Goal: Information Seeking & Learning: Learn about a topic

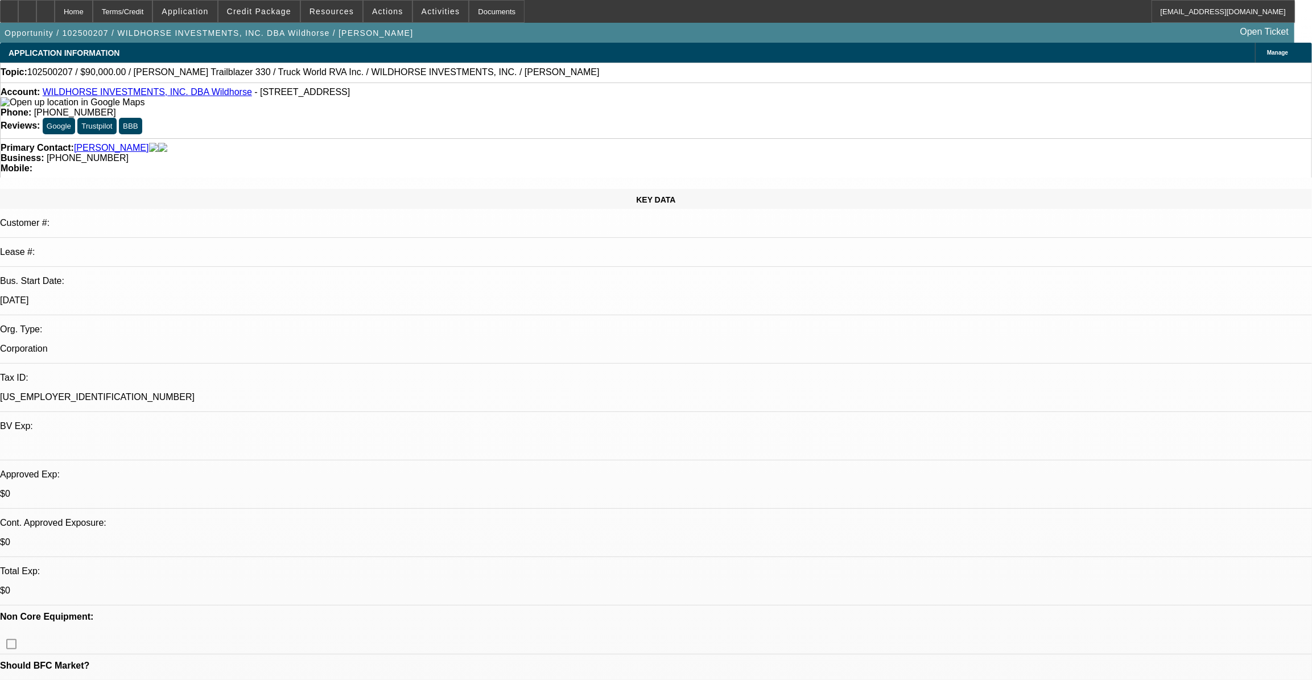
select select "0"
select select "2"
select select "0.1"
select select "0"
select select "2"
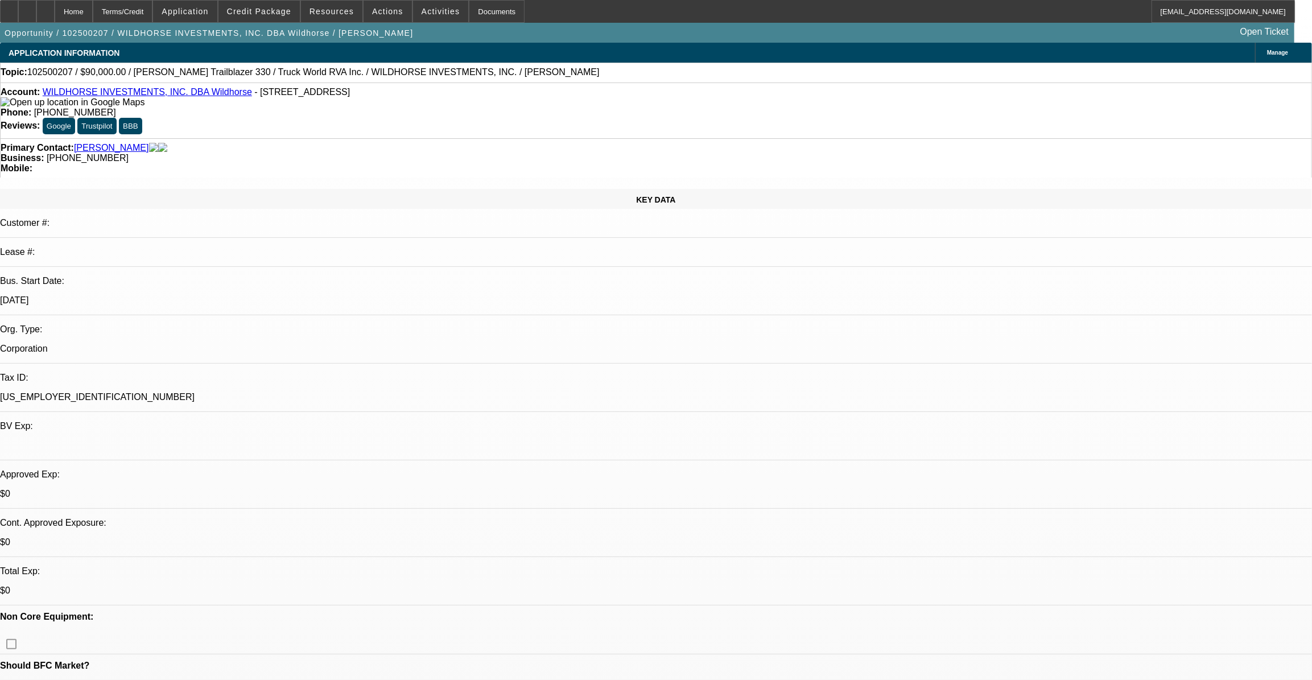
select select "0.1"
select select "0"
select select "2"
select select "0.1"
select select "0"
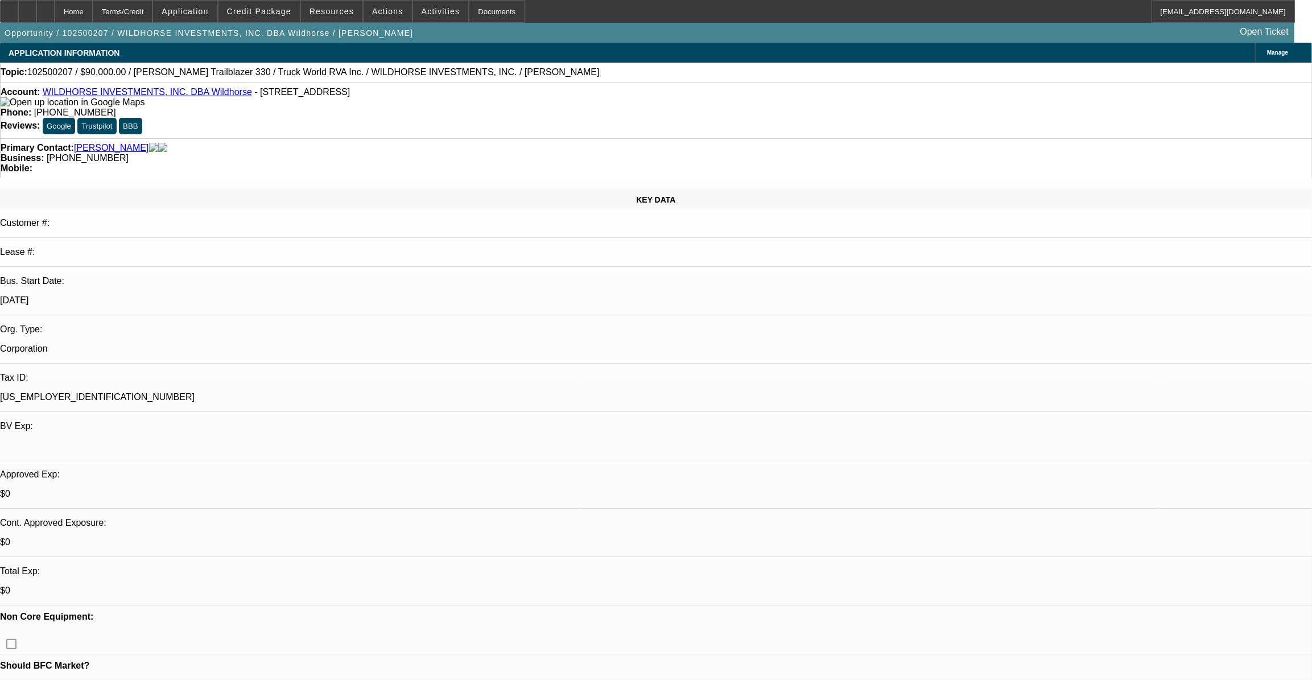
select select "2"
select select "0.1"
select select "1"
select select "2"
select select "4"
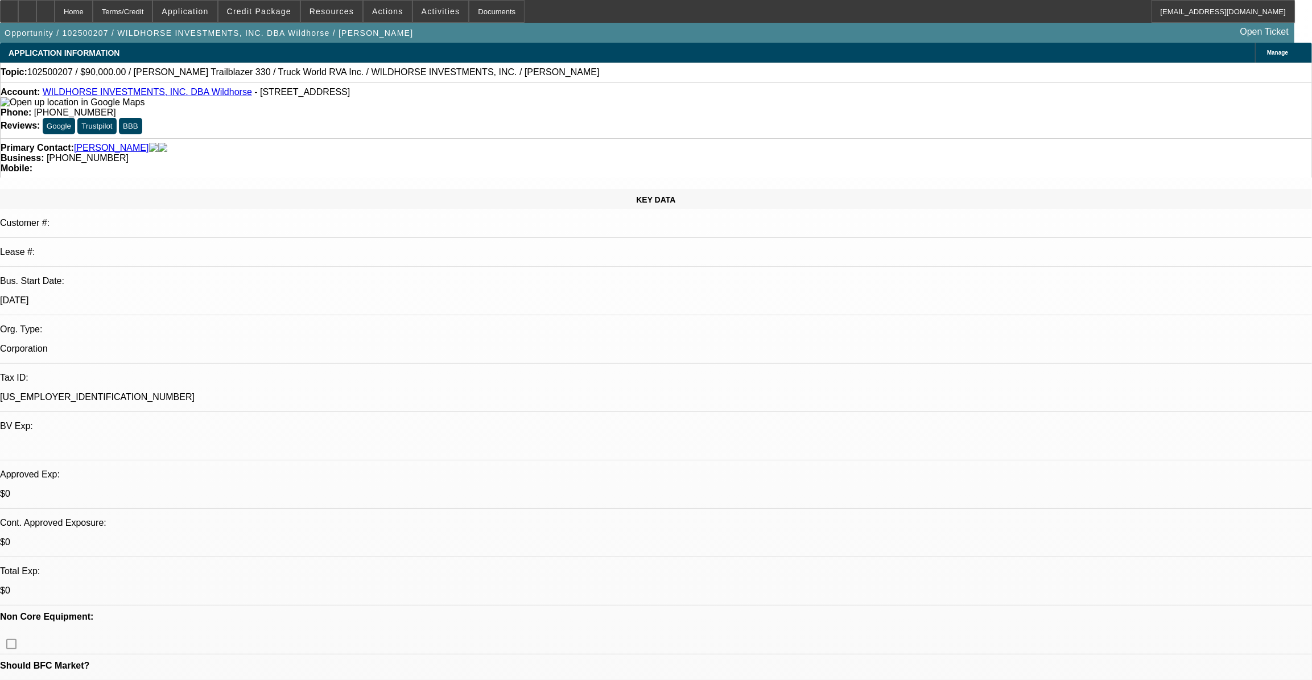
select select "1"
select select "2"
select select "4"
select select "1"
select select "2"
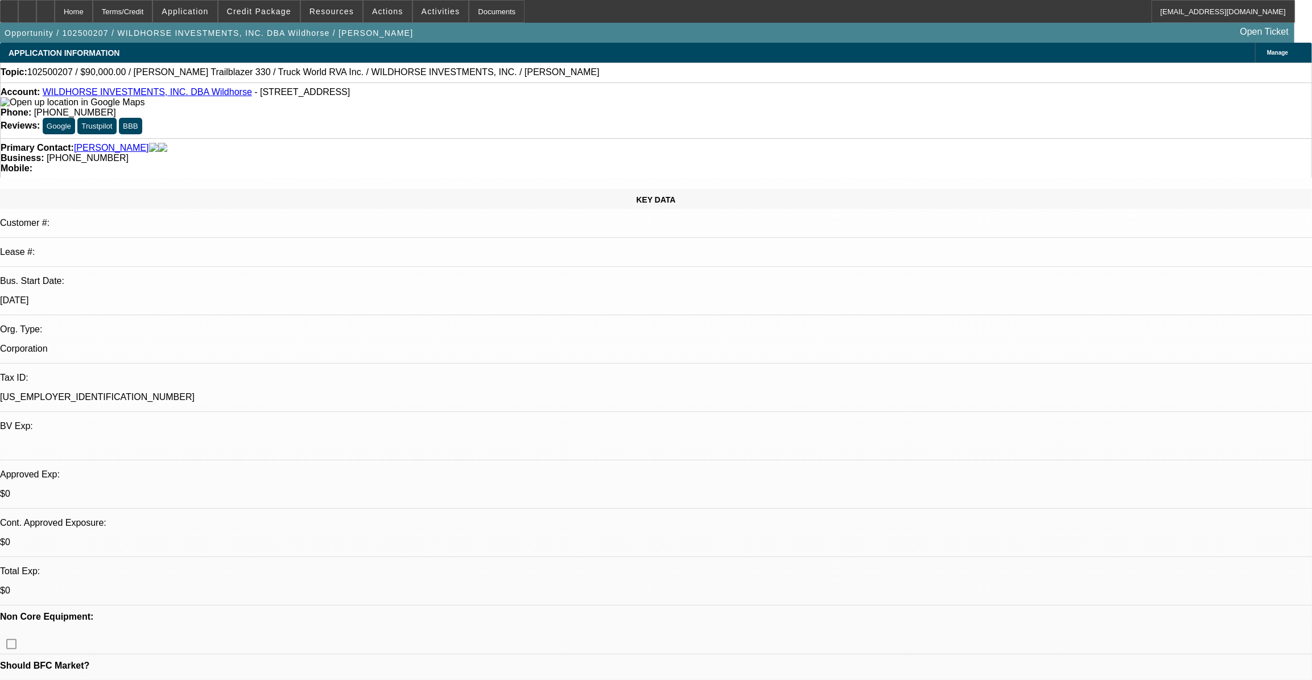
select select "4"
select select "1"
select select "2"
select select "4"
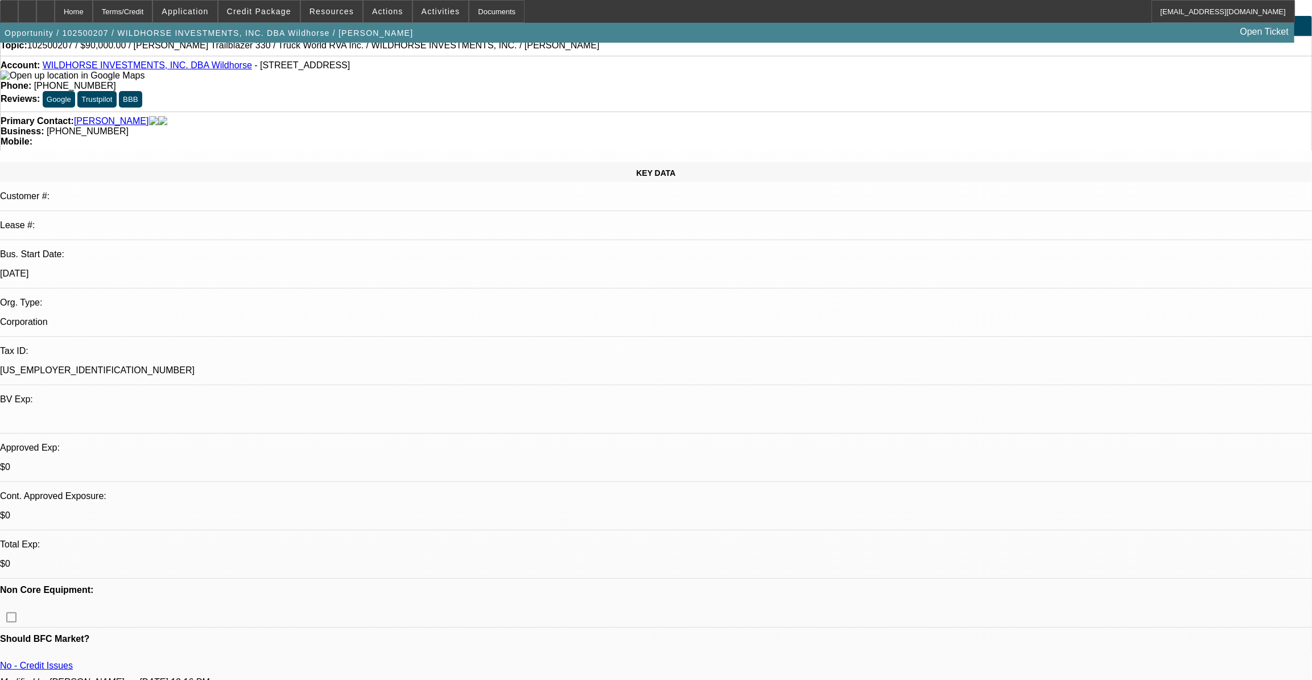
scroll to position [51, 0]
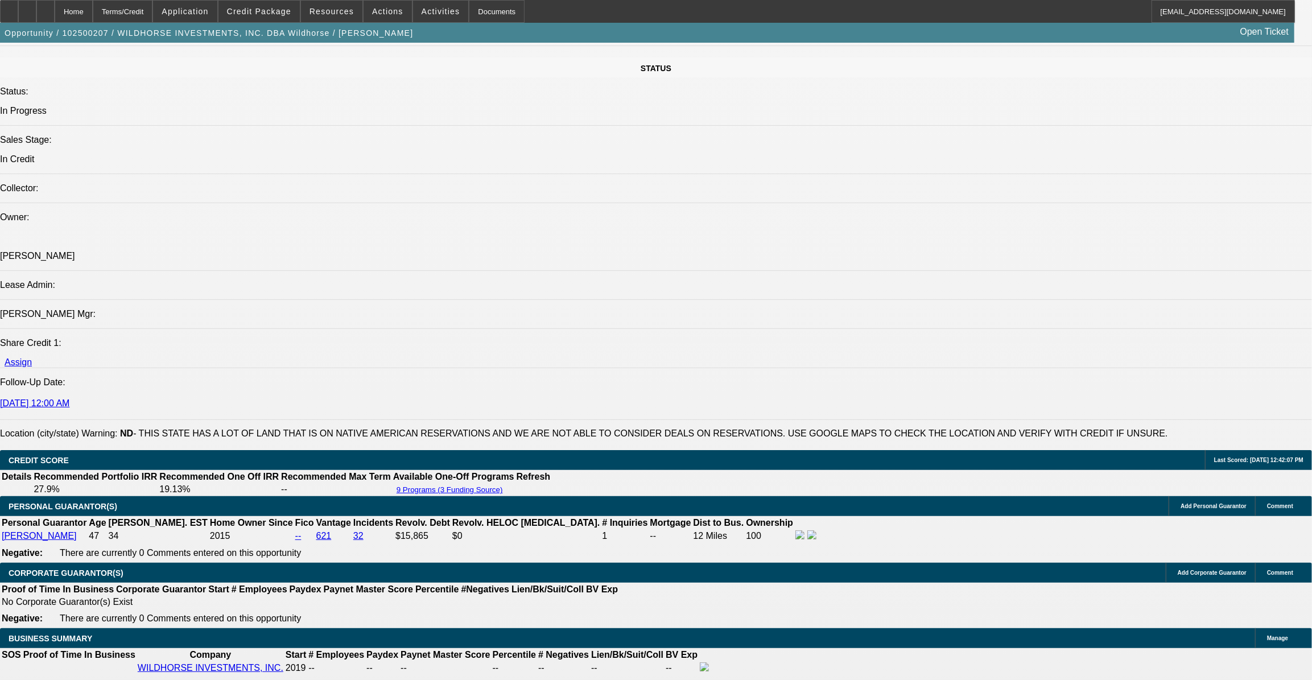
scroll to position [1345, 0]
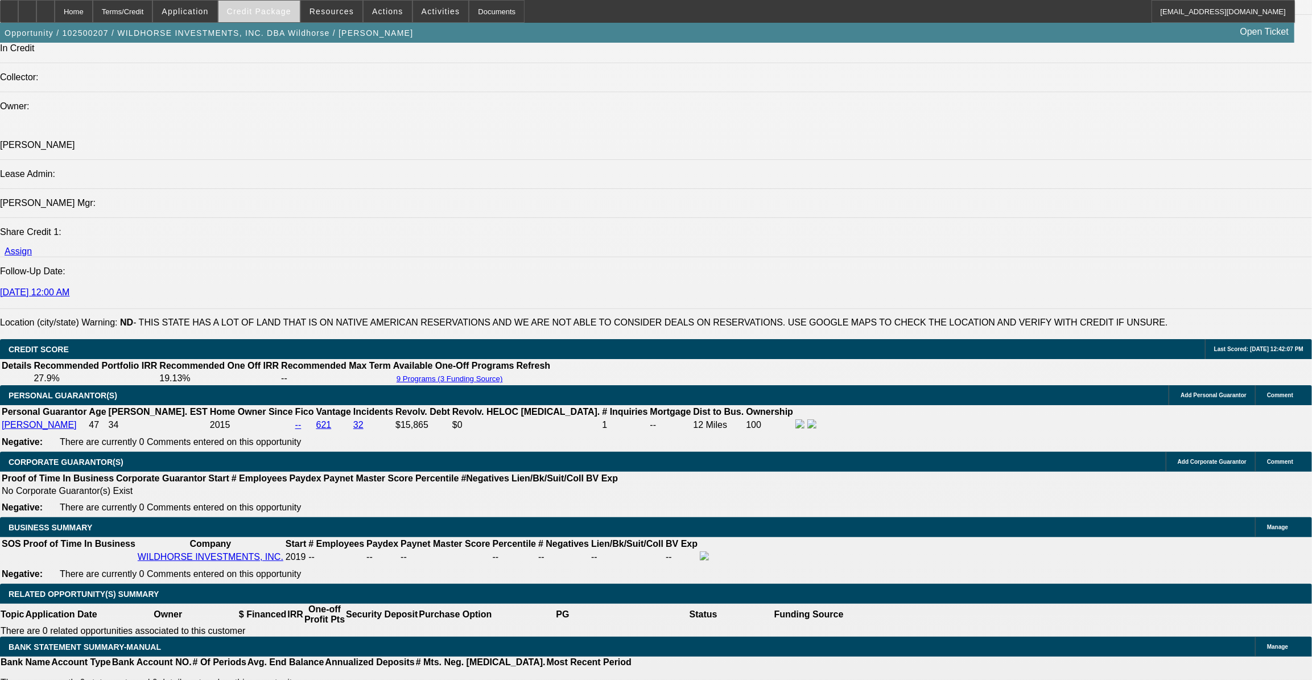
click at [287, 21] on span at bounding box center [259, 11] width 81 height 27
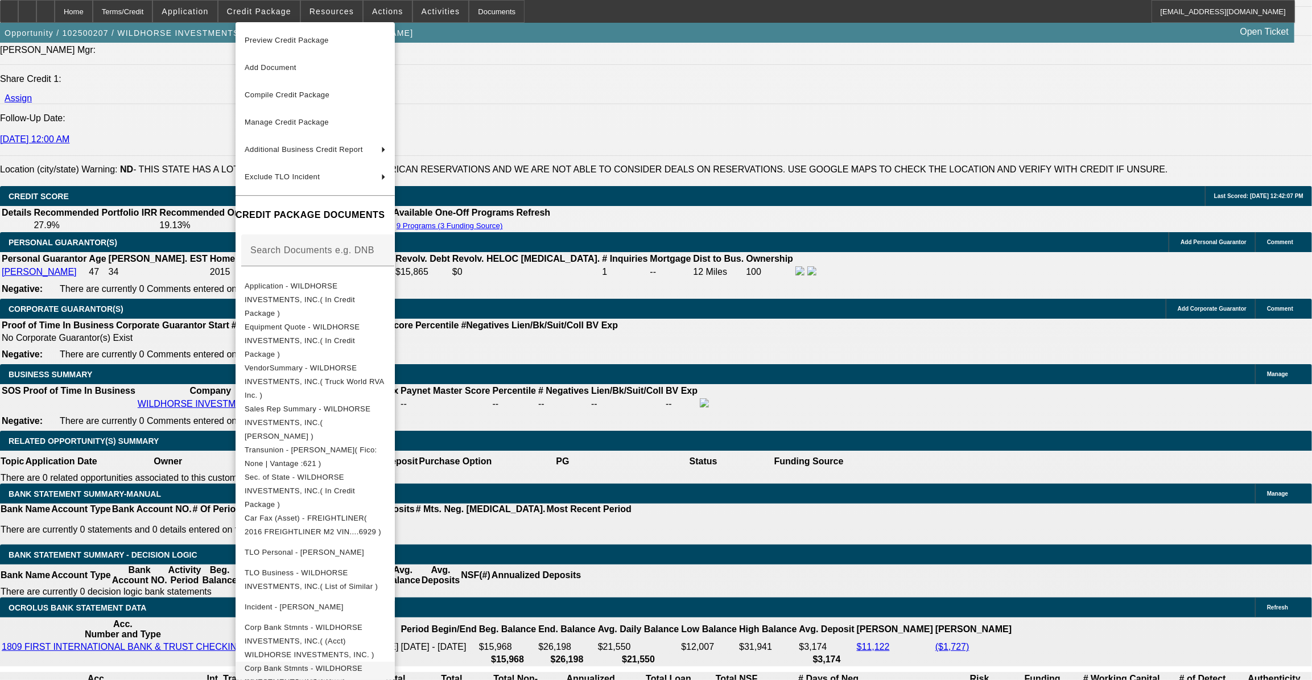
scroll to position [1500, 0]
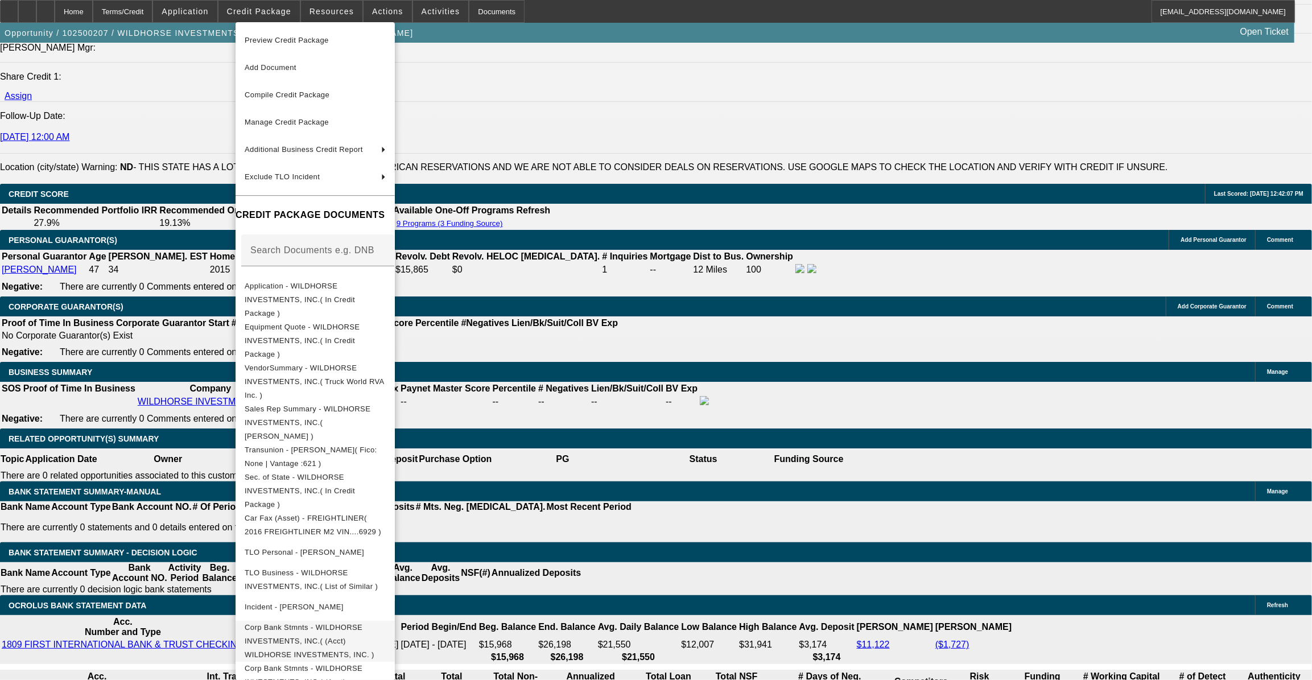
click at [374, 623] on span "Corp Bank Stmnts - WILDHORSE INVESTMENTS, INC.( (Acct) WILDHORSE INVESTMENTS, I…" at bounding box center [310, 641] width 130 height 36
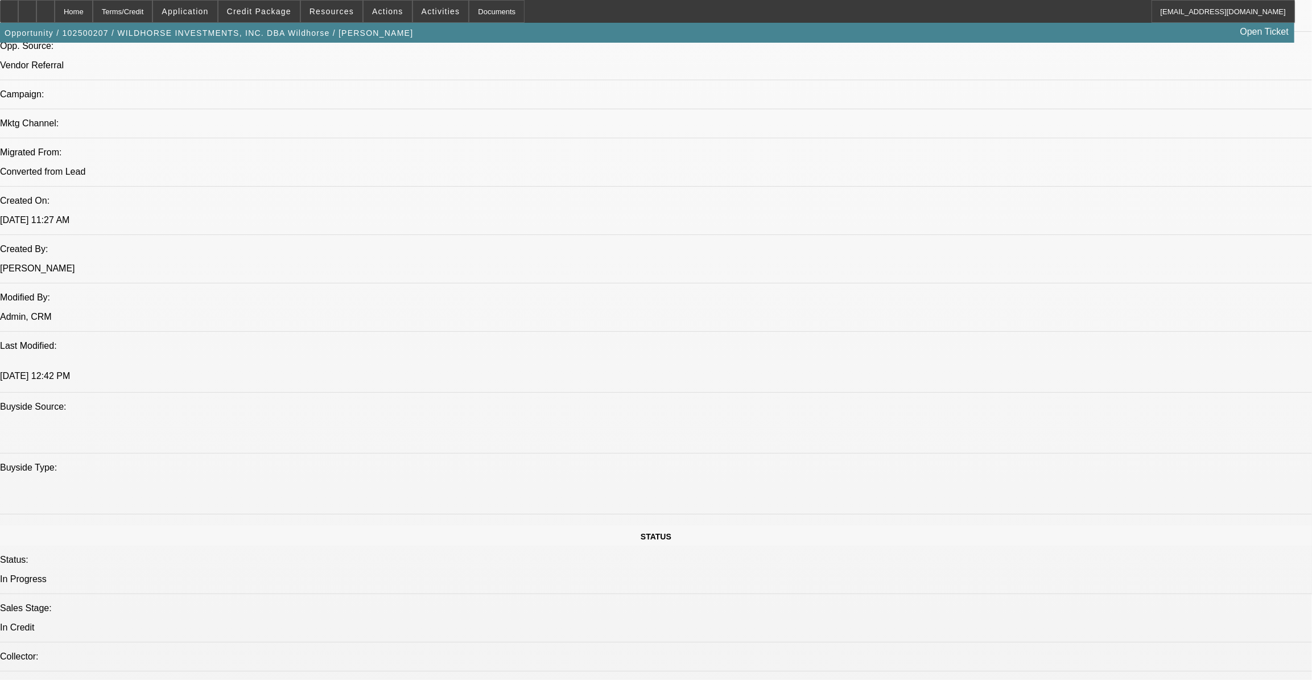
scroll to position [724, 0]
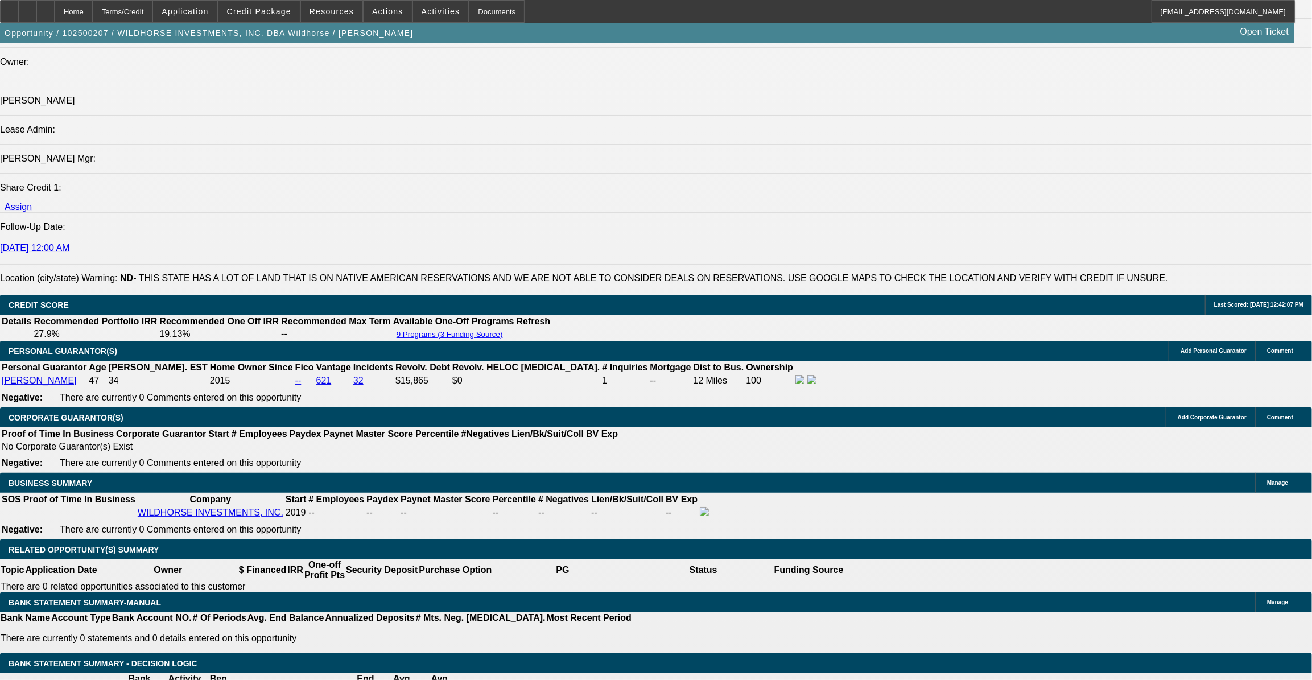
scroll to position [1500, 0]
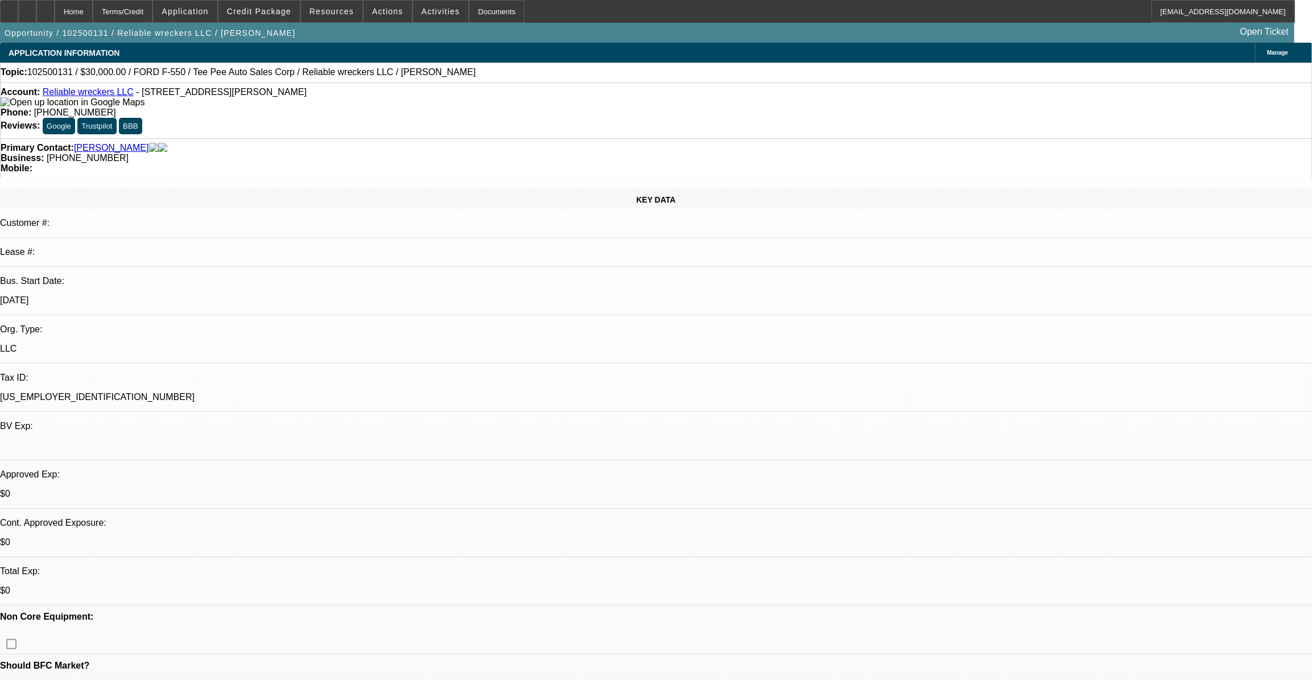
select select "0"
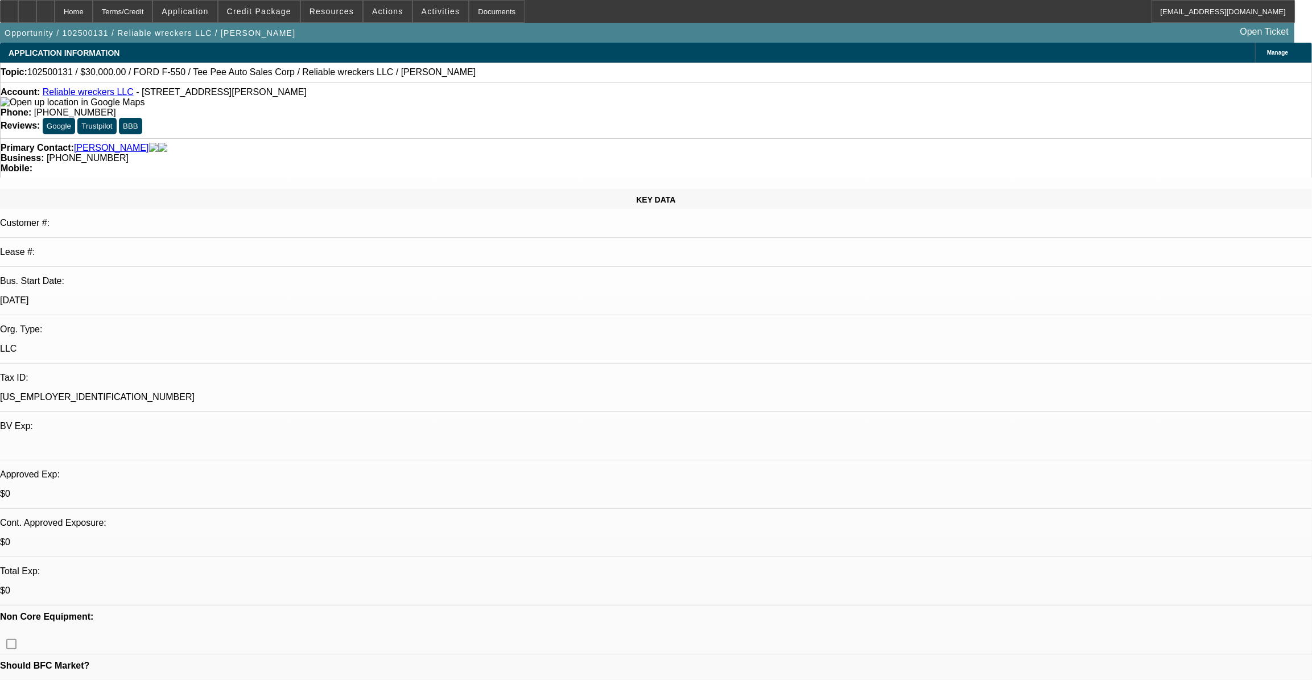
select select "0"
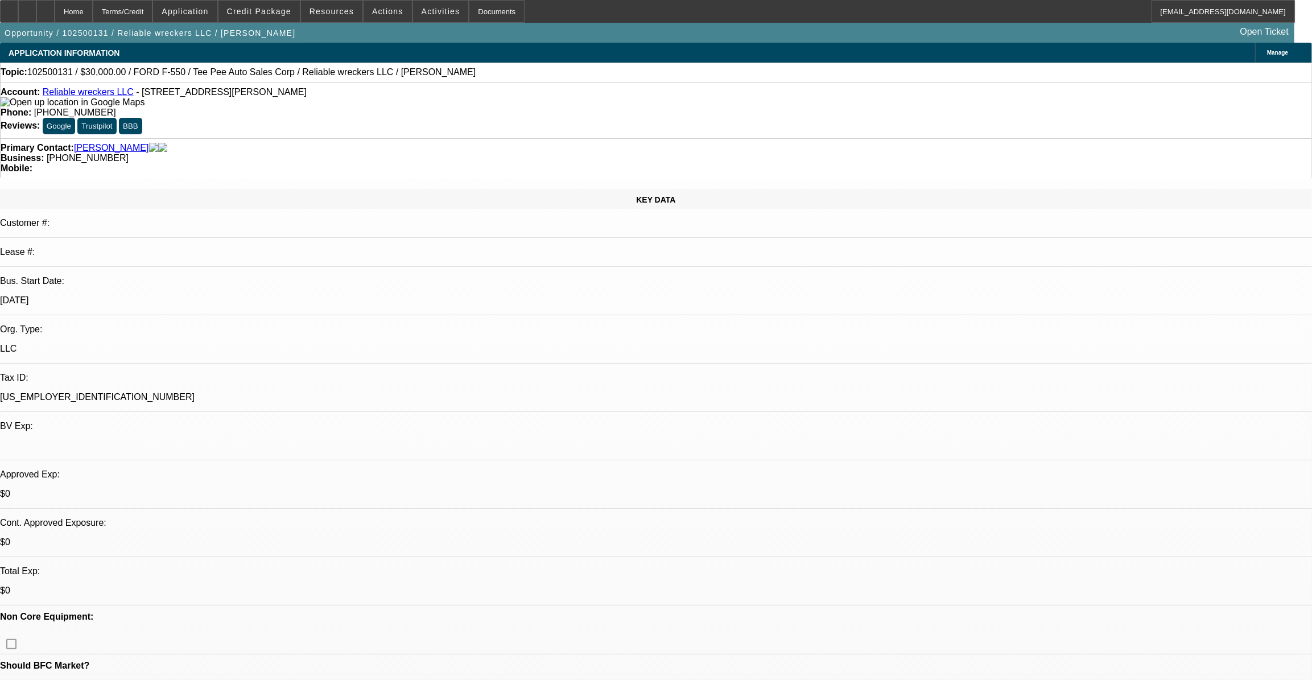
select select "0"
select select "1"
select select "2"
select select "21"
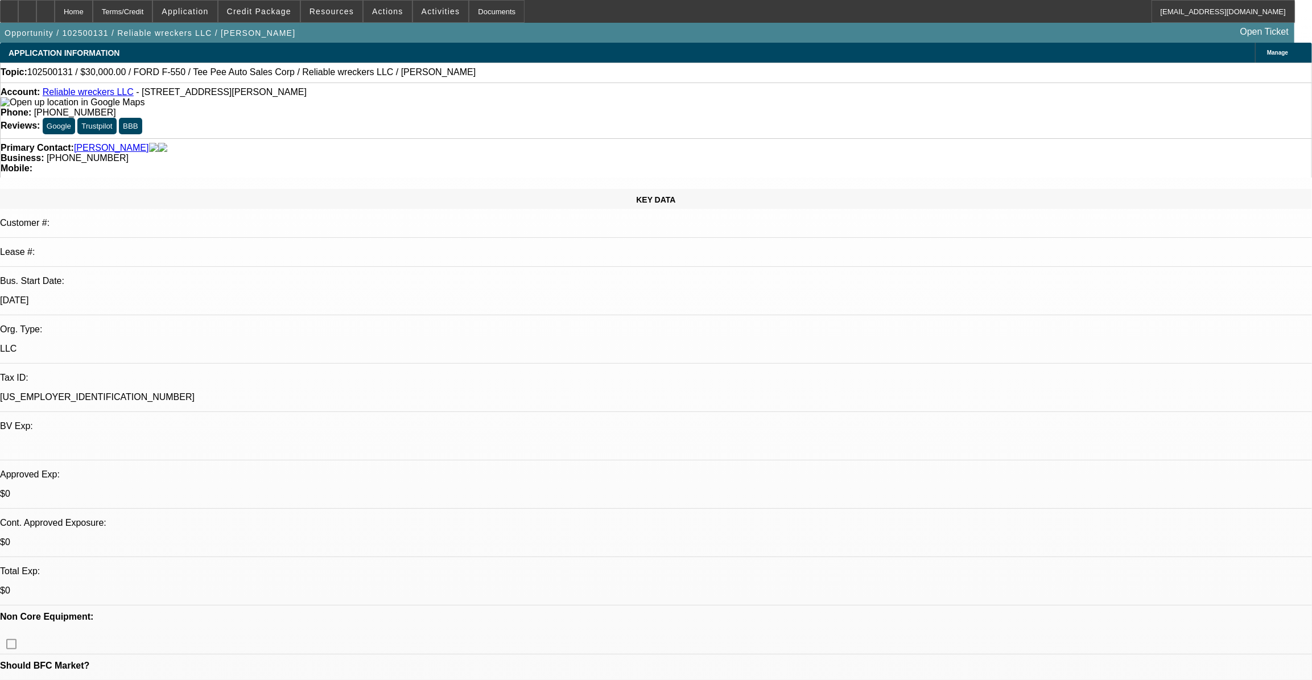
select select "1"
select select "2"
select select "21"
select select "1"
select select "2"
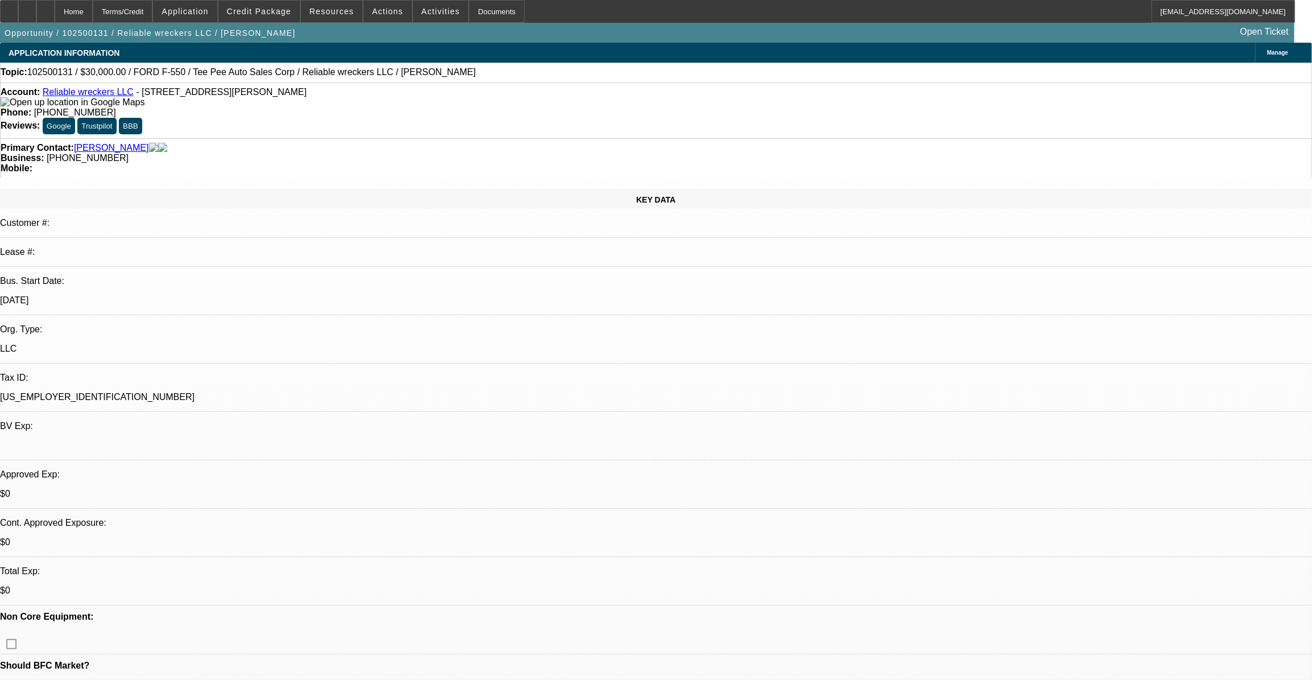
select select "21"
select select "1"
select select "2"
select select "21"
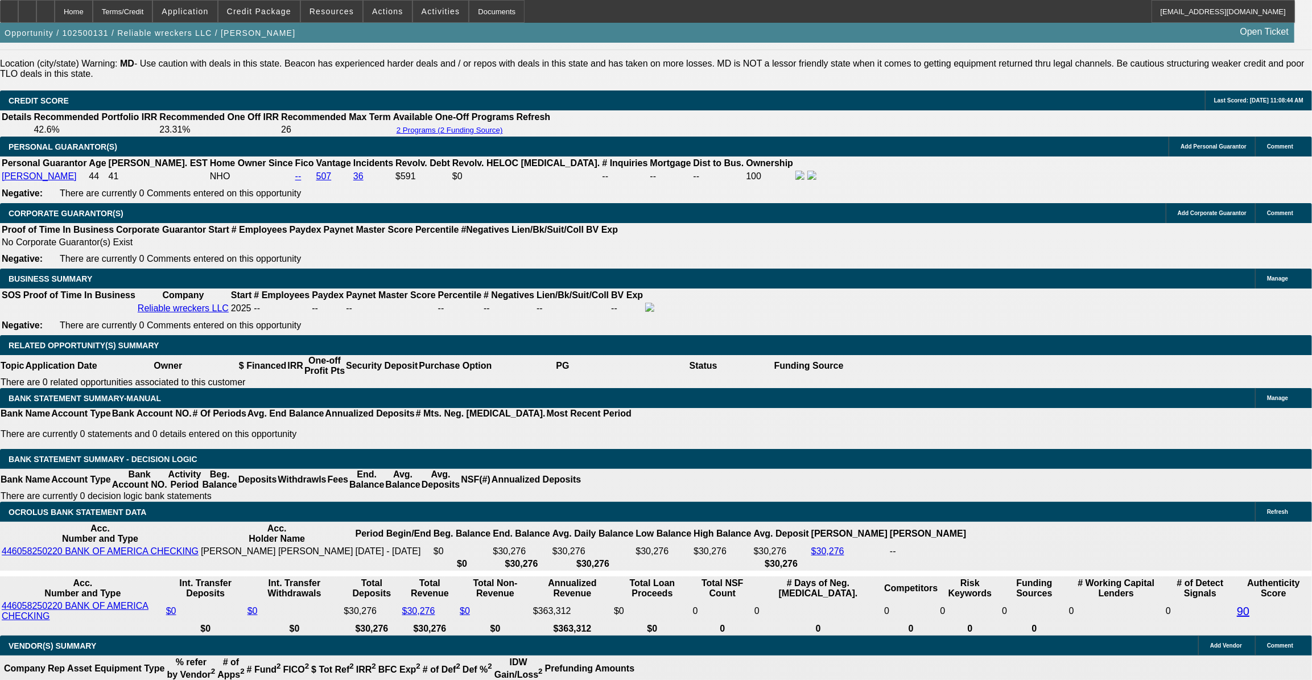
scroll to position [1637, 0]
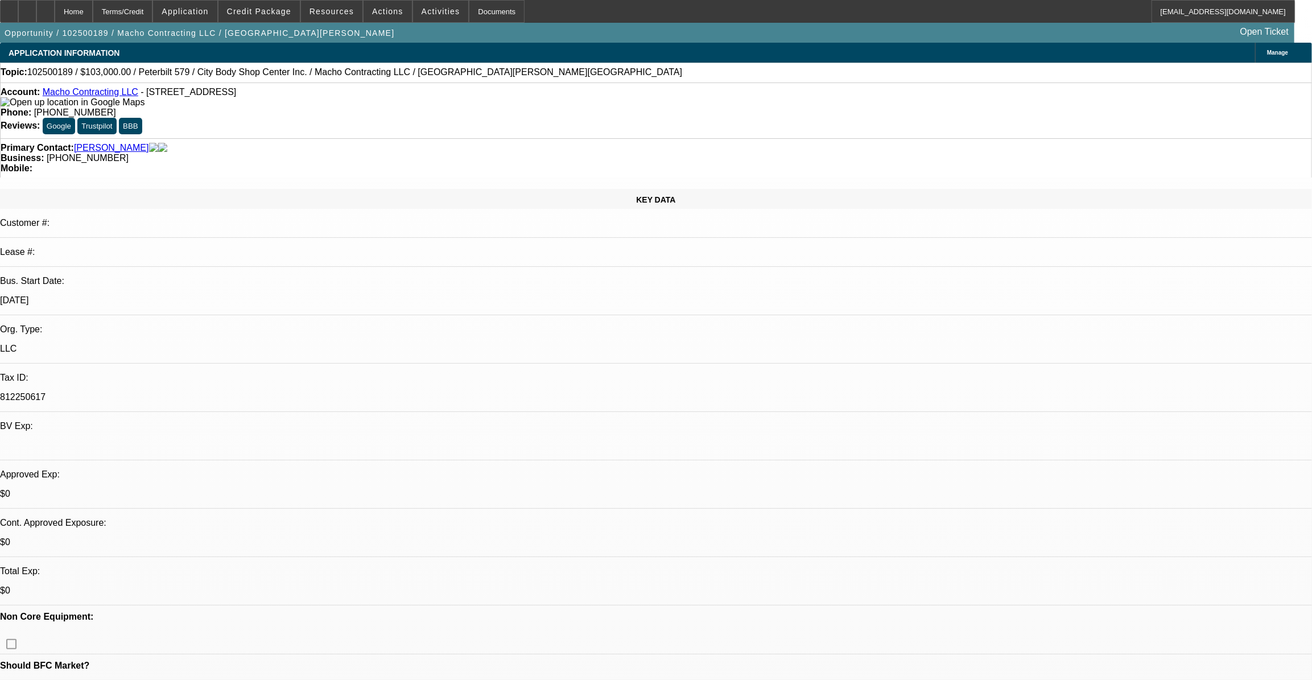
select select "0"
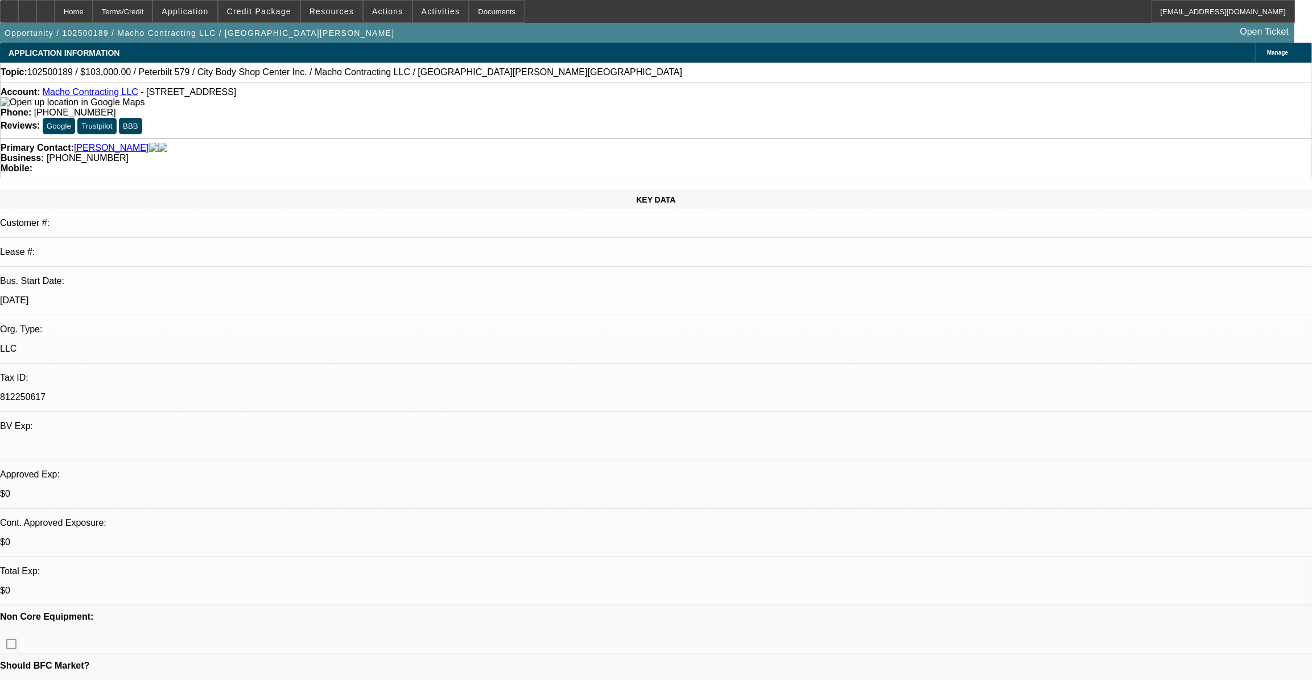
select select "0"
select select "1"
select select "2"
select select "6"
select select "1"
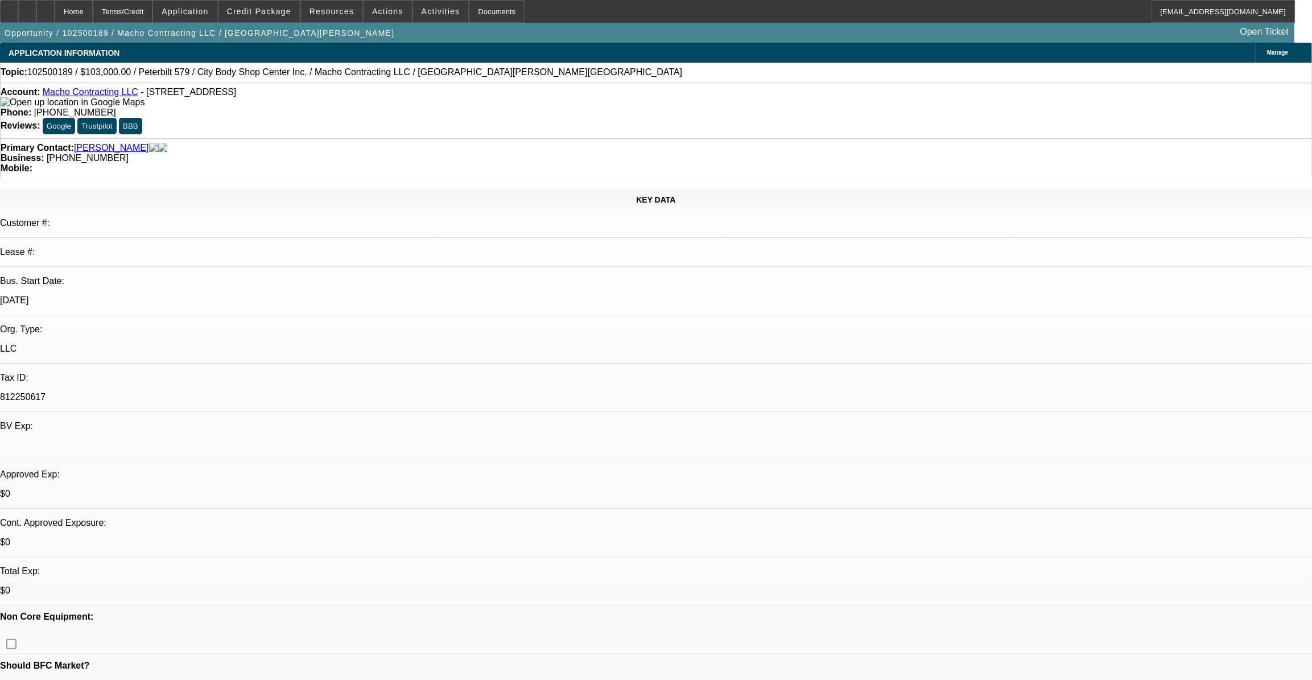
select select "2"
select select "6"
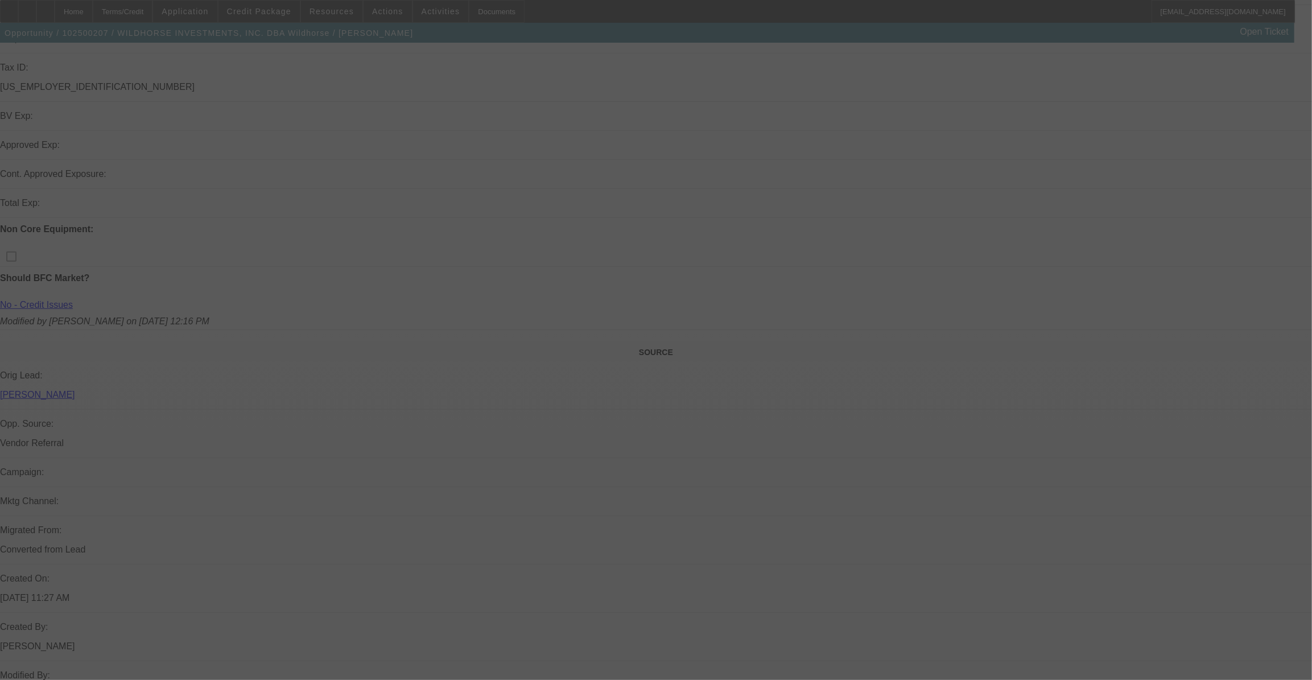
scroll to position [279, 0]
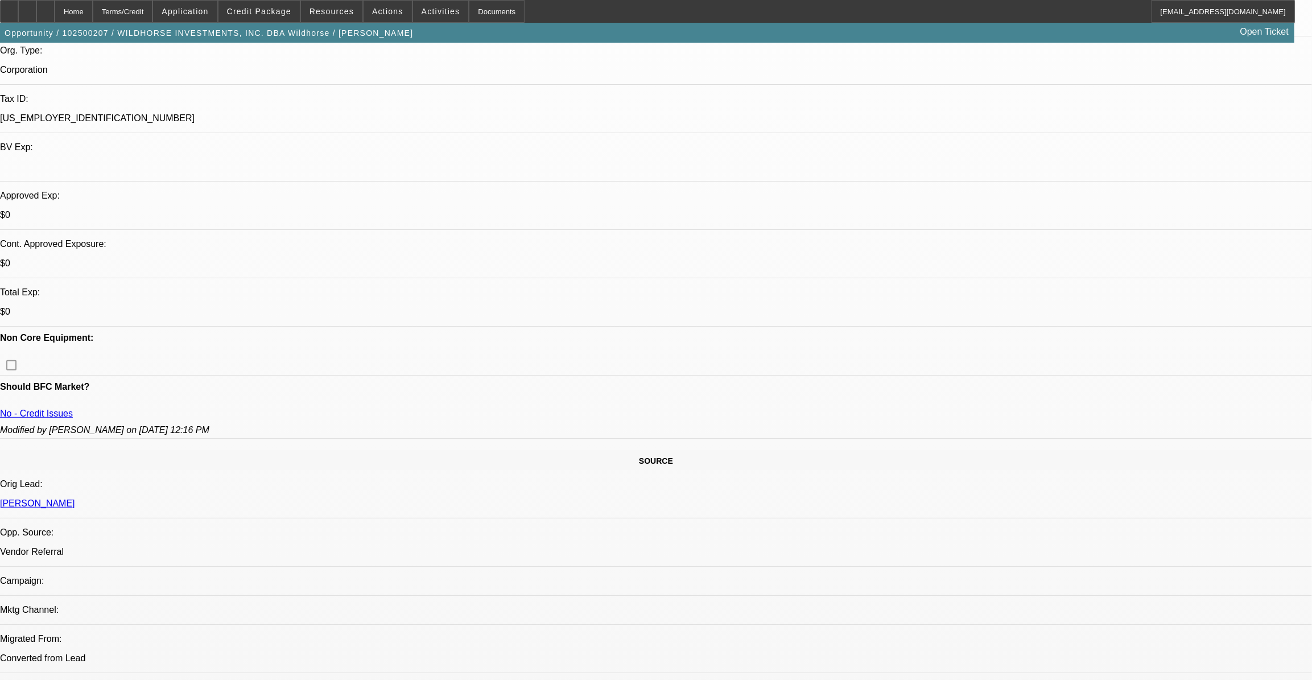
select select "0"
select select "2"
select select "0.1"
select select "0"
select select "2"
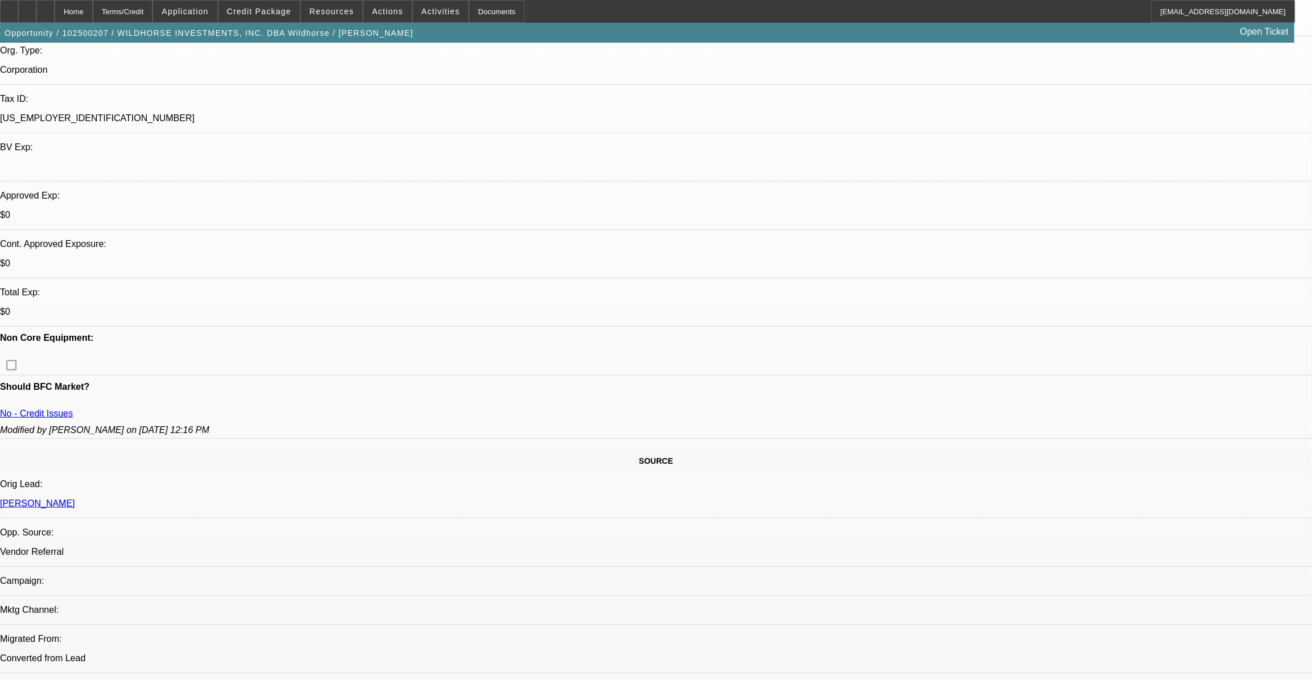
select select "0.1"
select select "0"
select select "2"
select select "0.1"
select select "0"
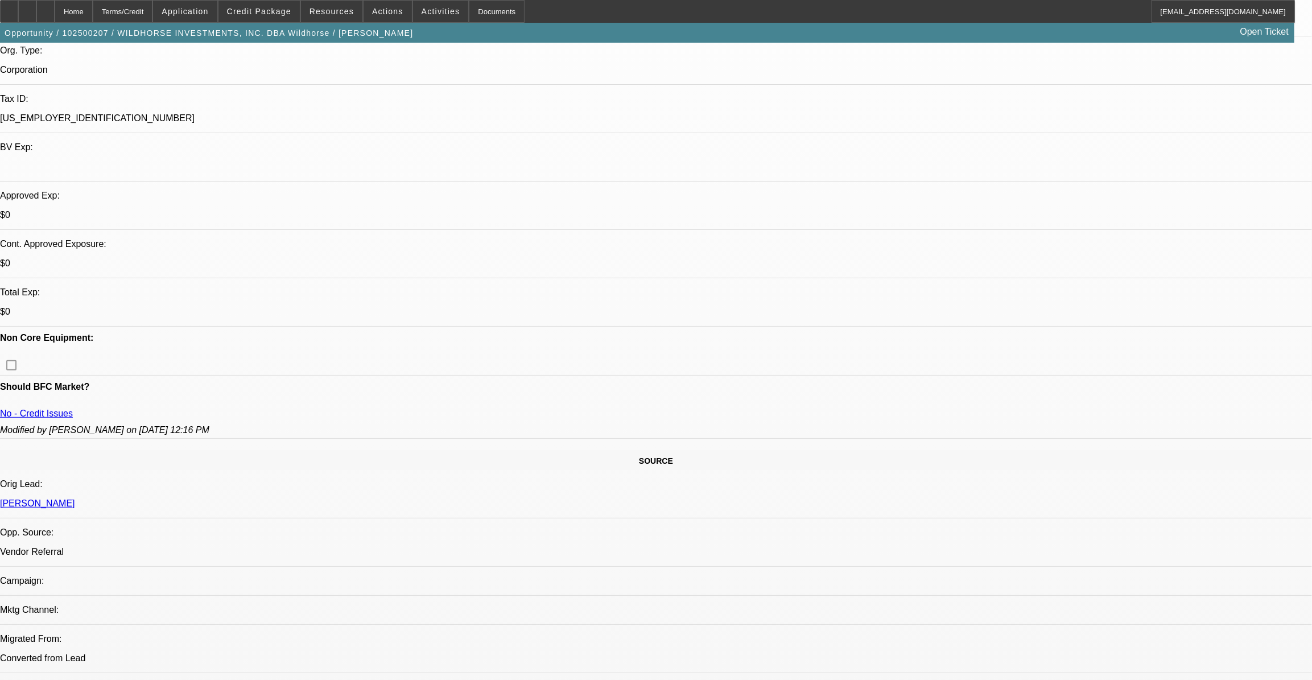
select select "2"
select select "0.1"
select select "1"
select select "2"
select select "4"
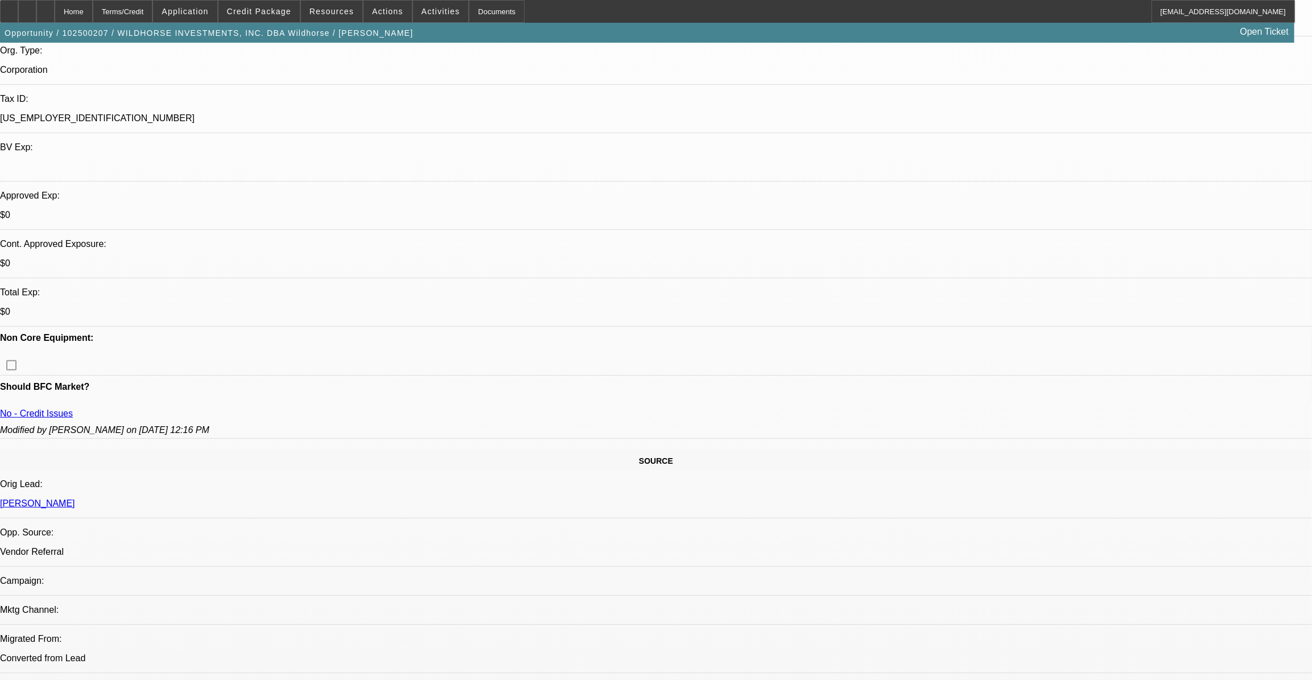
select select "1"
select select "2"
select select "4"
select select "1"
select select "2"
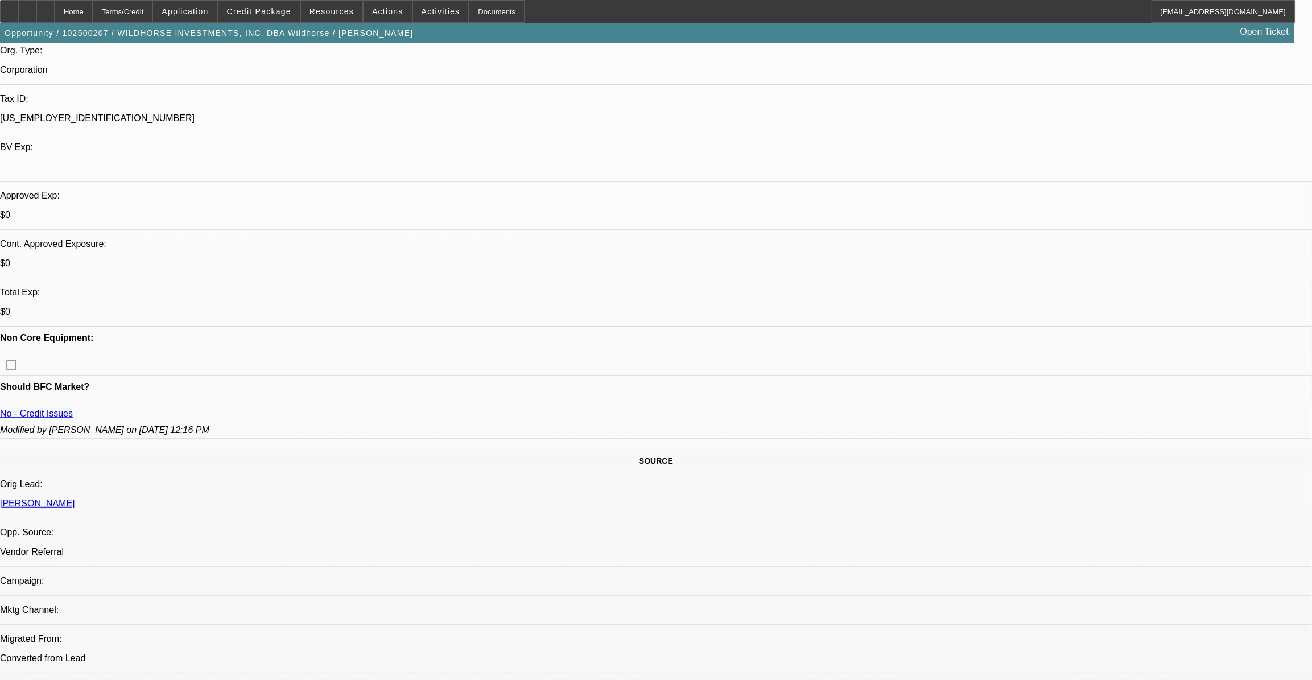
select select "4"
select select "1"
select select "2"
select select "4"
